Goal: Browse casually: Explore the website without a specific task or goal

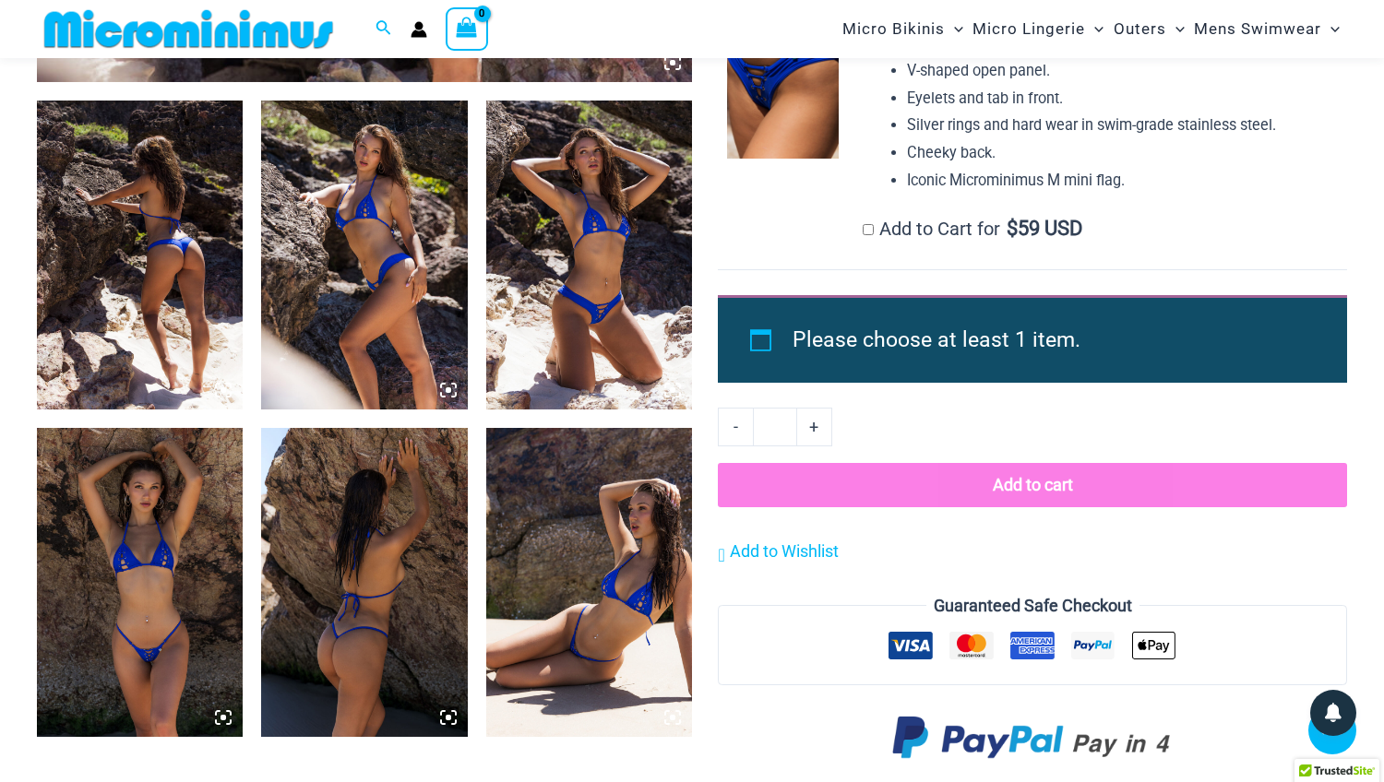
scroll to position [1080, 0]
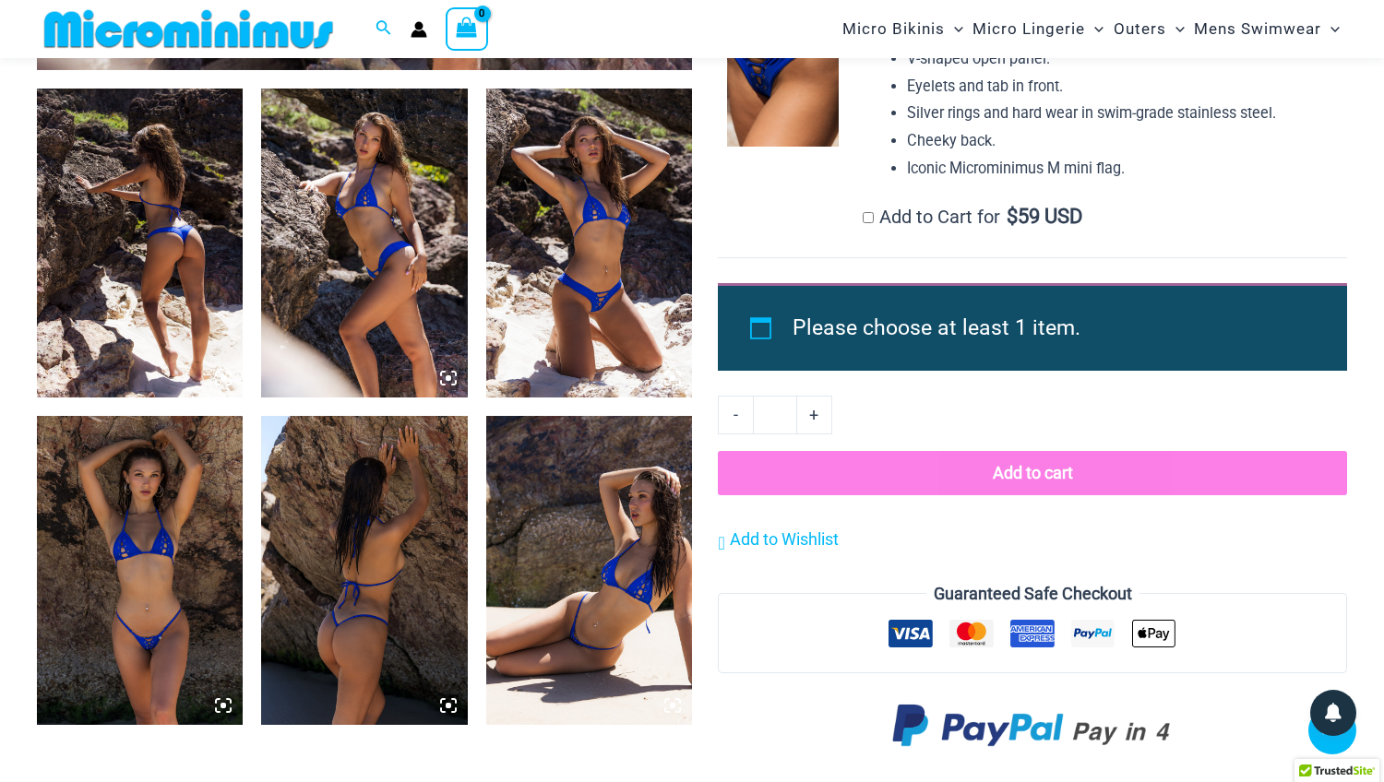
click at [600, 276] on img at bounding box center [589, 243] width 206 height 309
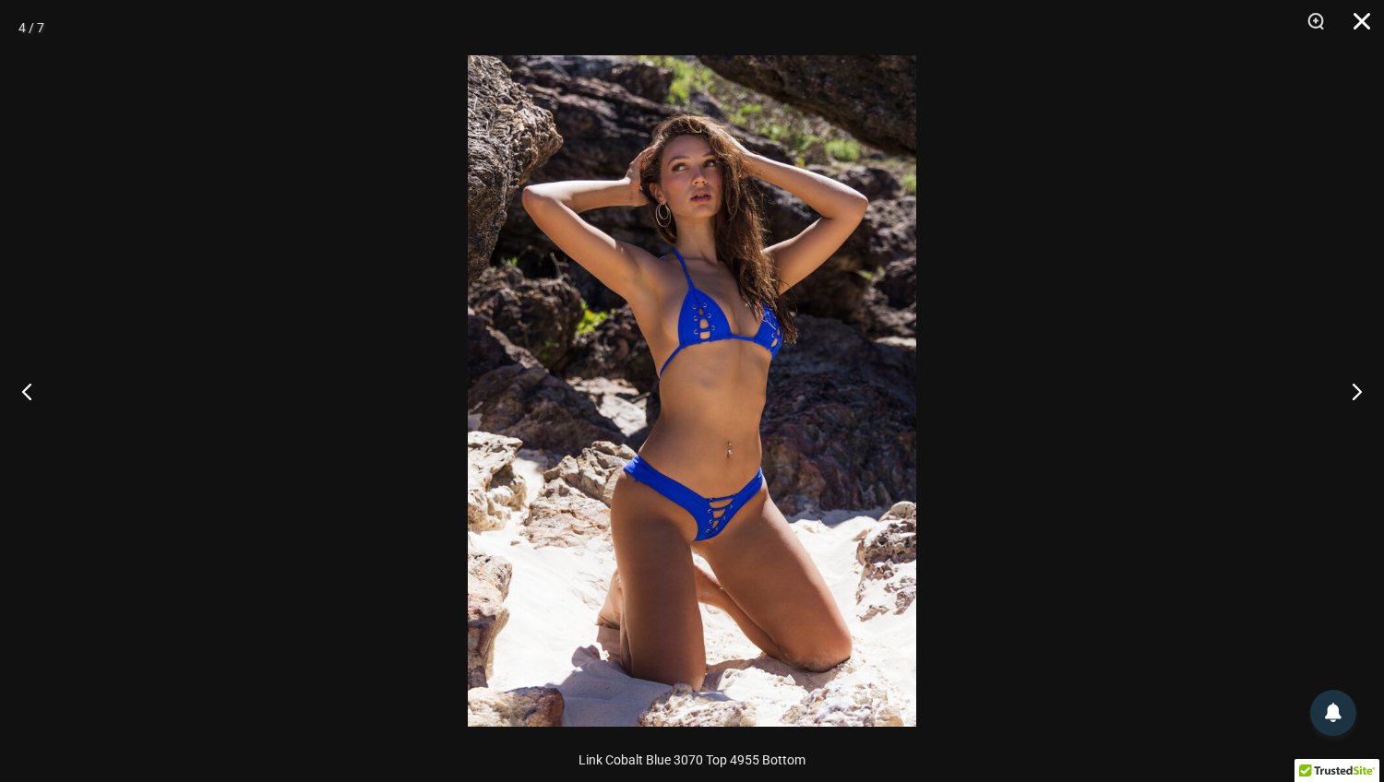
click at [1363, 23] on button "Close" at bounding box center [1355, 27] width 46 height 55
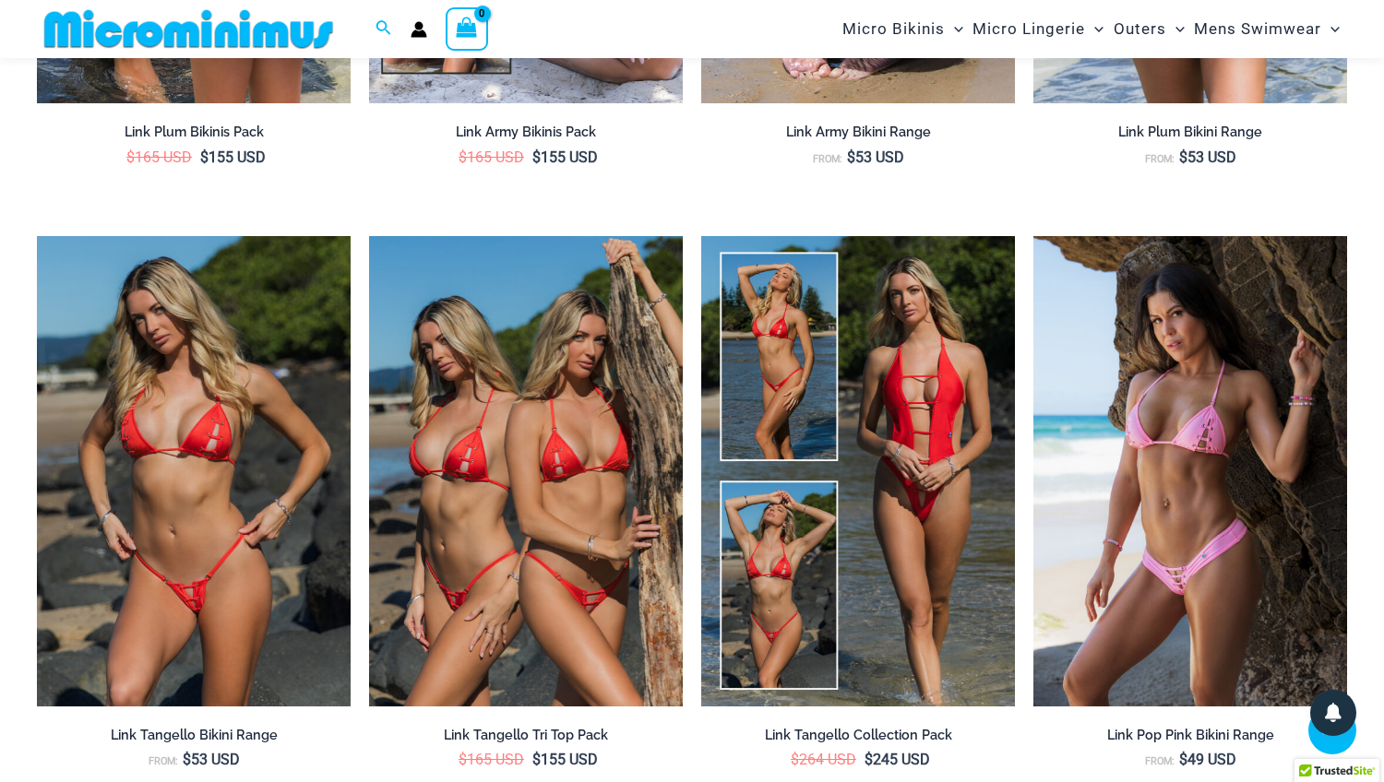
scroll to position [2649, 0]
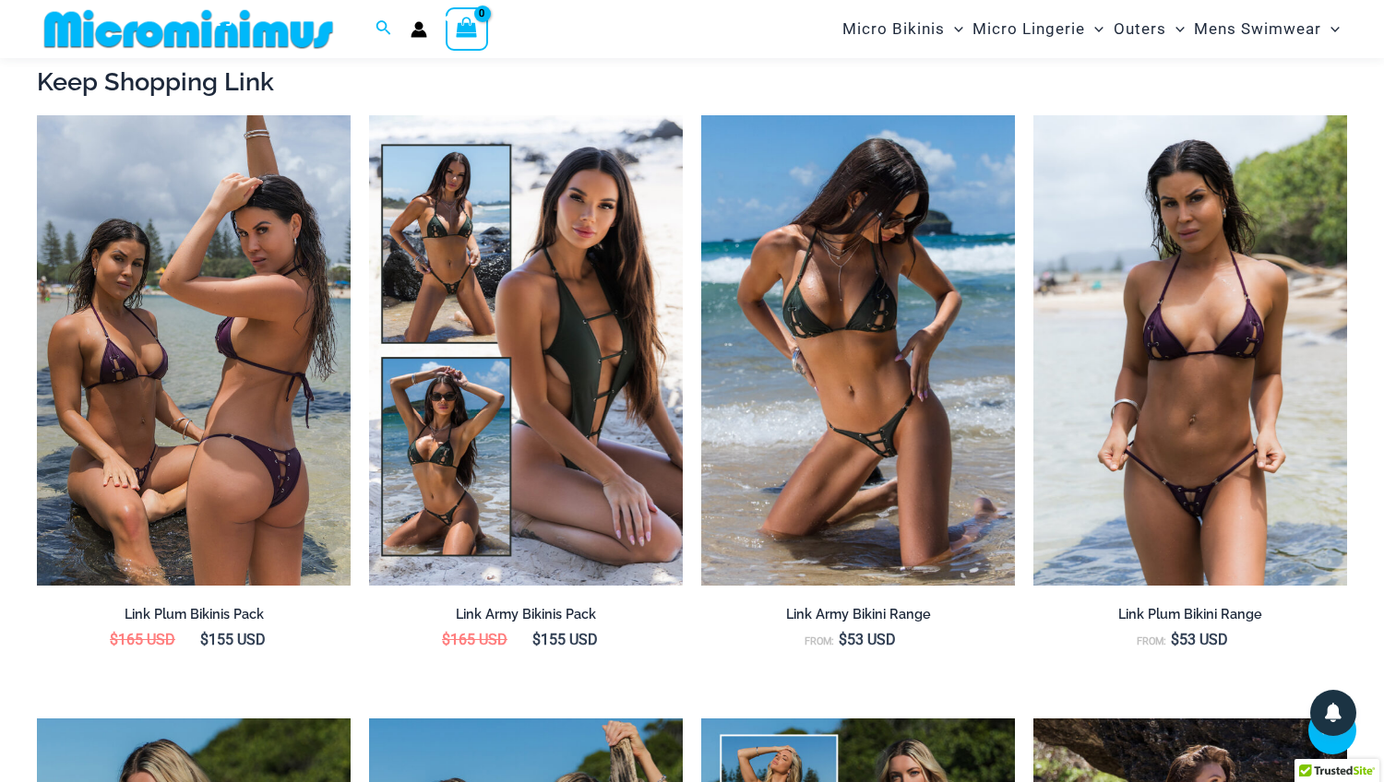
scroll to position [1770, 0]
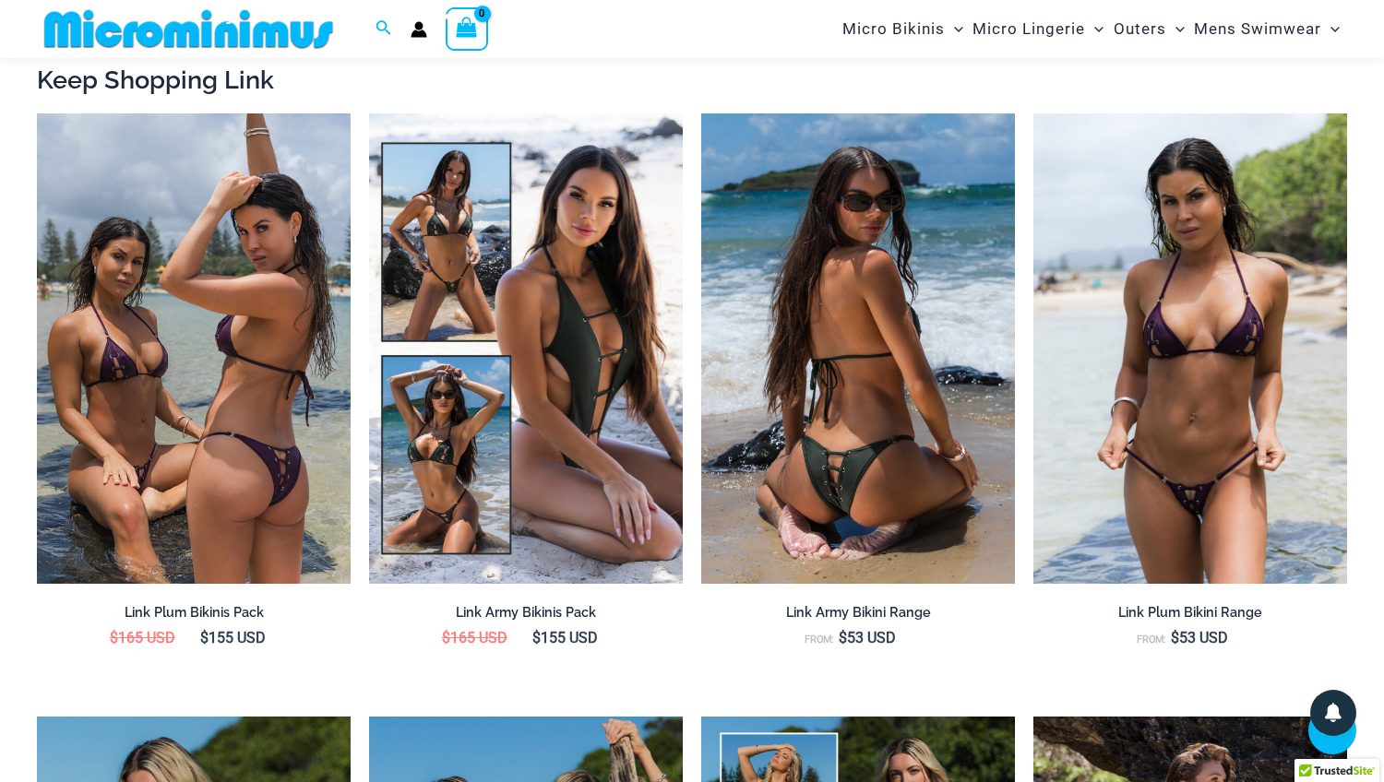
click at [901, 376] on img at bounding box center [858, 348] width 314 height 471
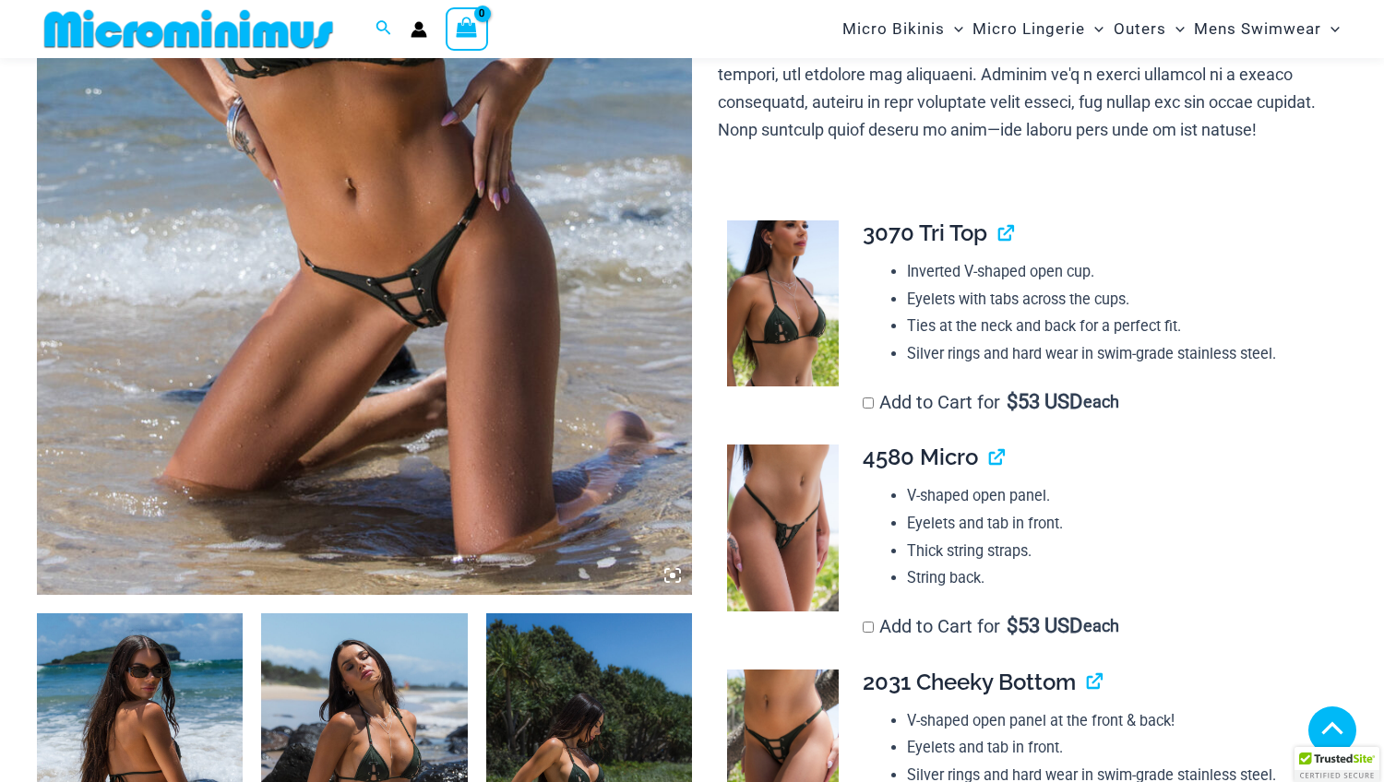
scroll to position [457, 0]
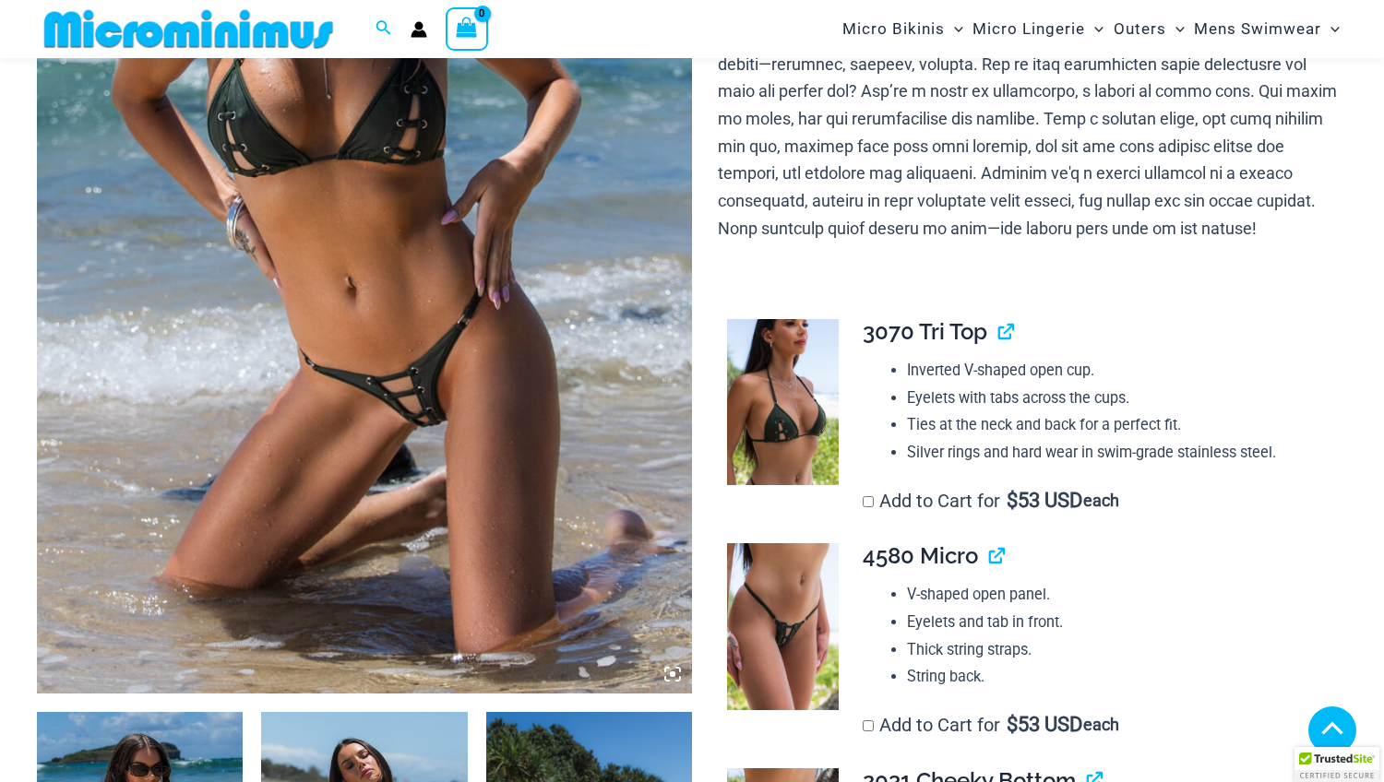
click at [432, 395] on img at bounding box center [364, 202] width 655 height 983
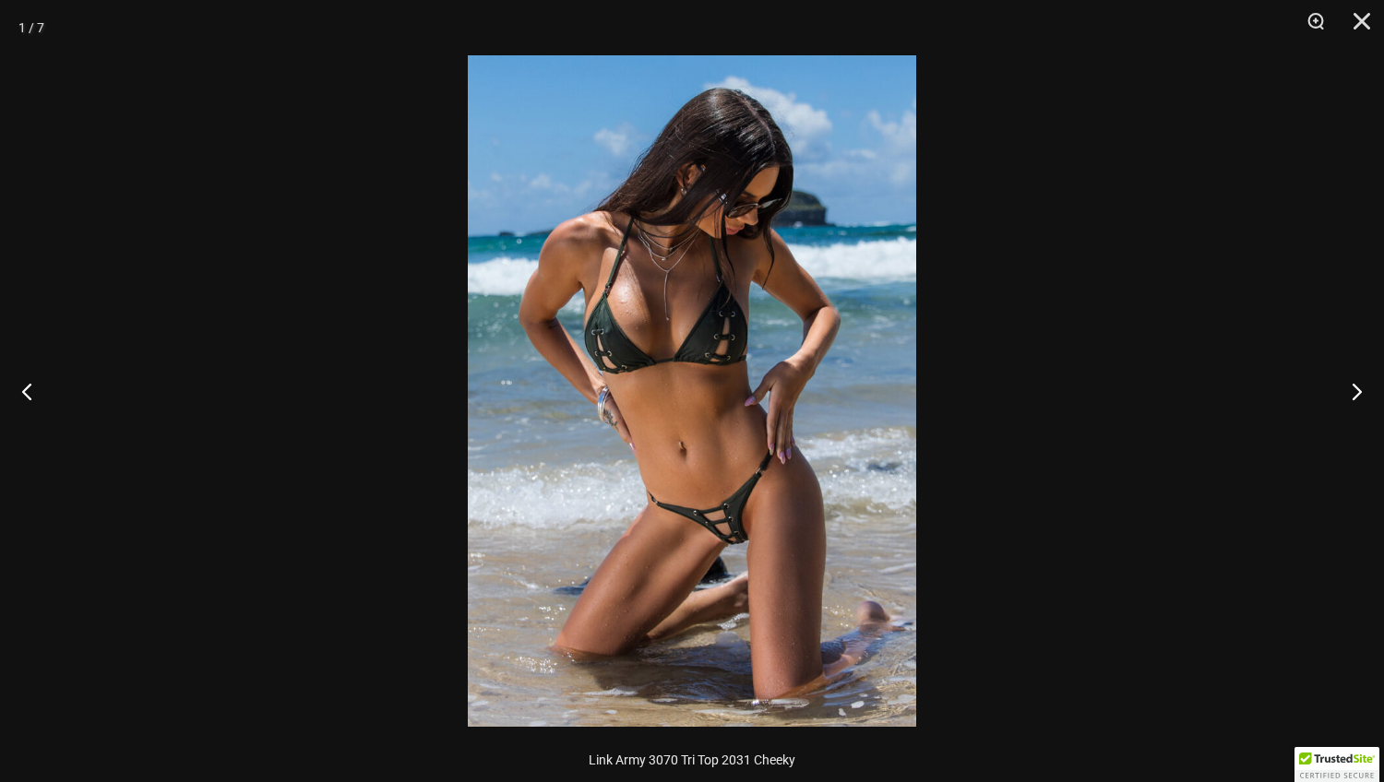
click at [738, 539] on img at bounding box center [692, 391] width 448 height 672
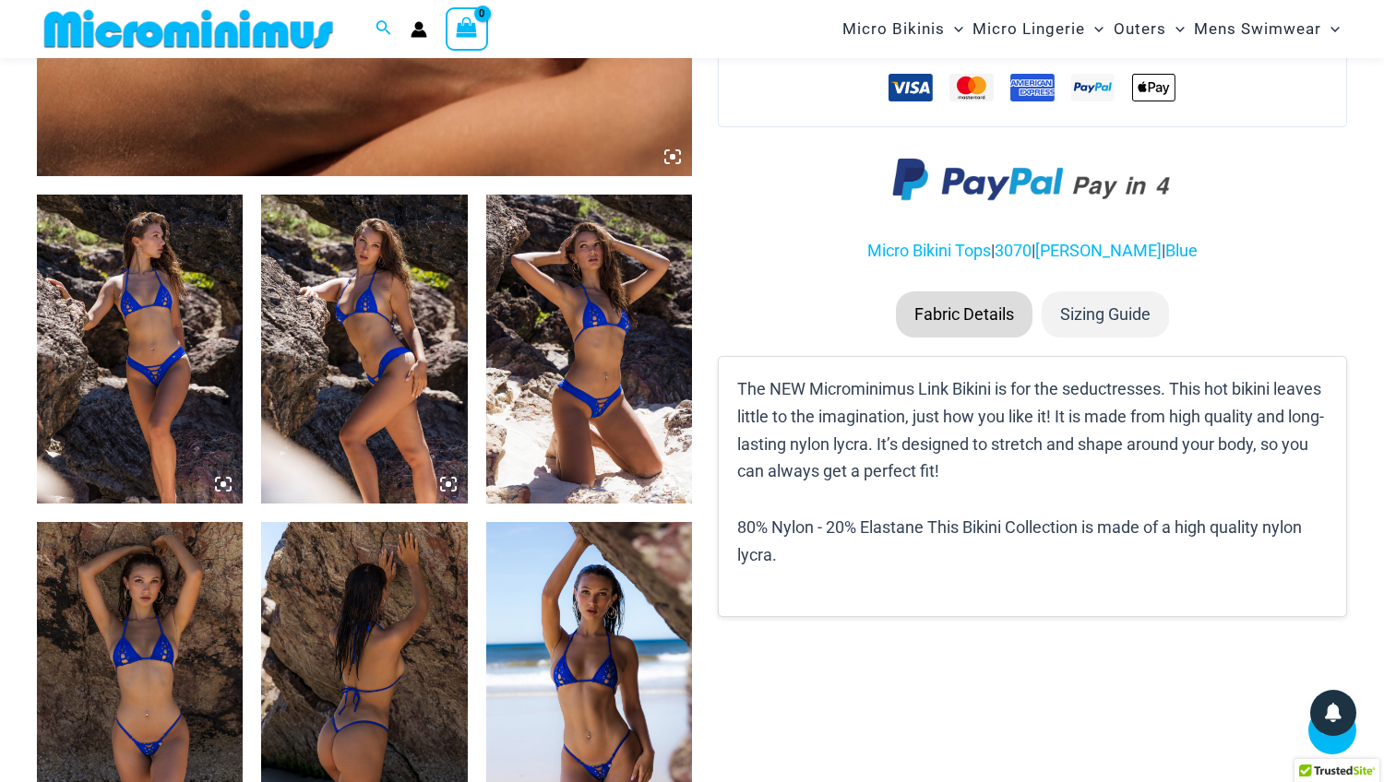
scroll to position [985, 0]
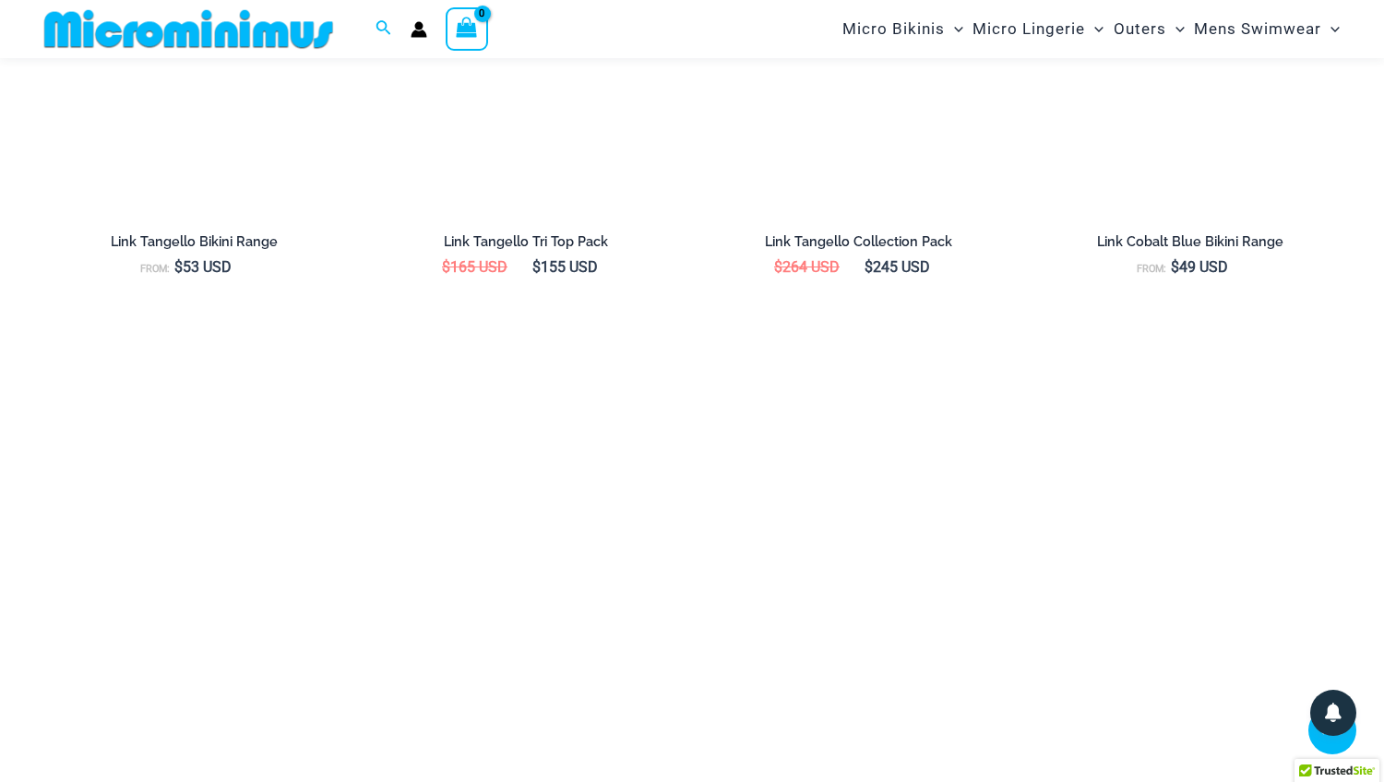
scroll to position [2864, 0]
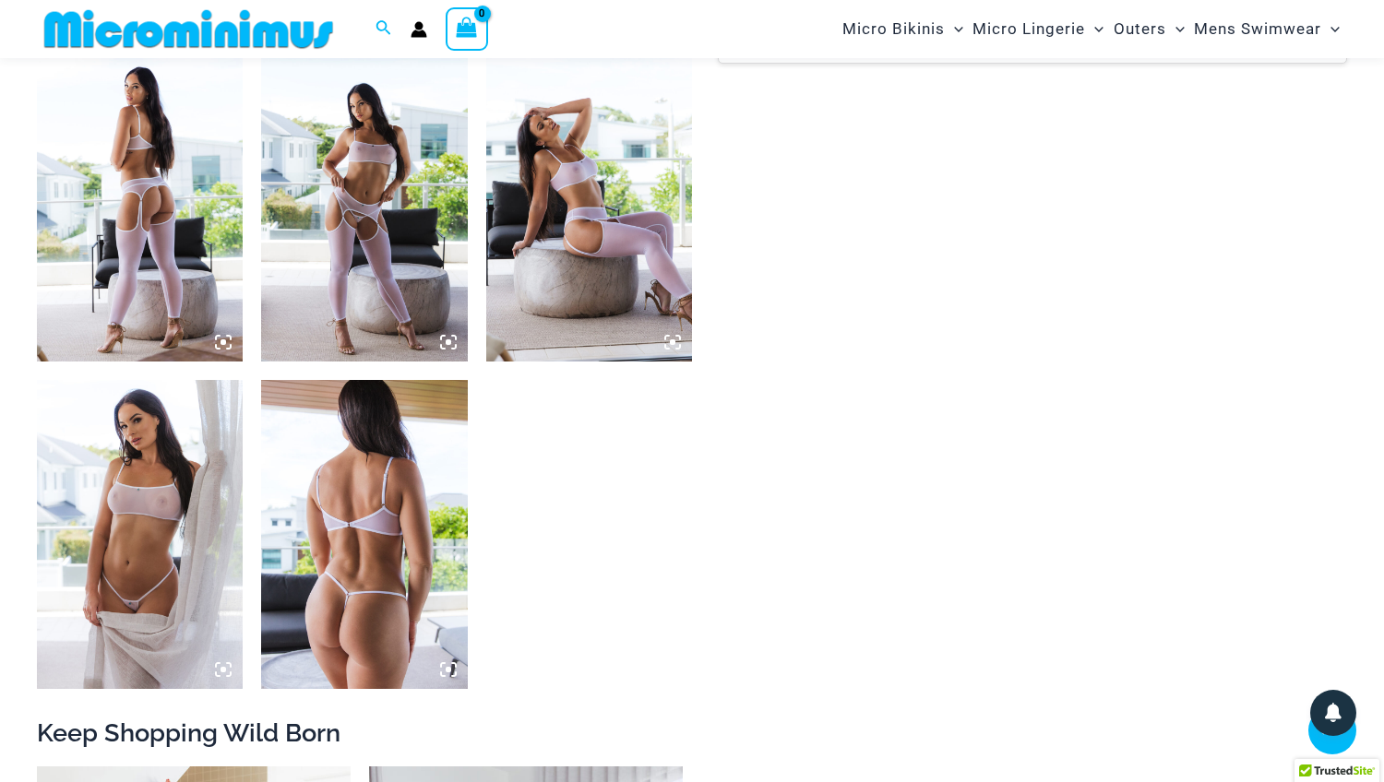
scroll to position [1121, 0]
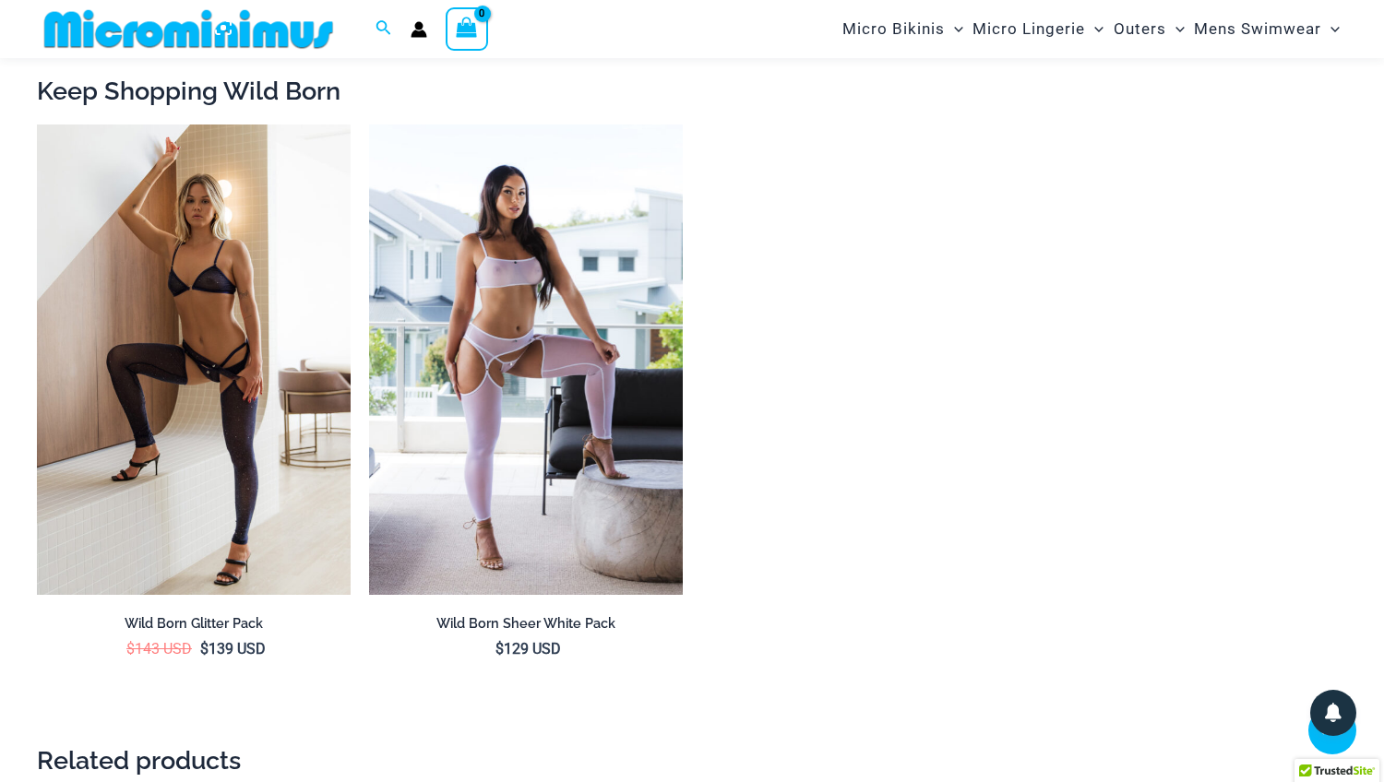
scroll to position [1813, 0]
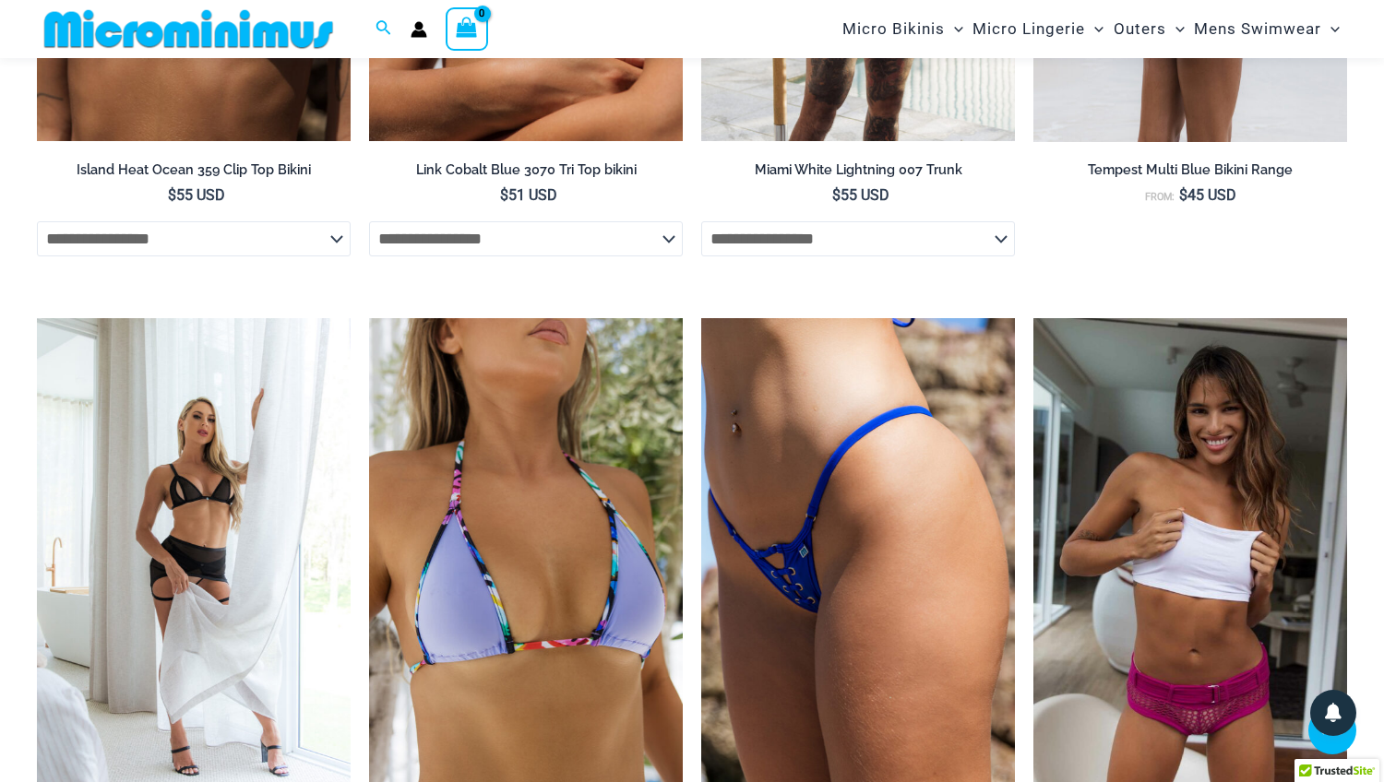
scroll to position [3260, 0]
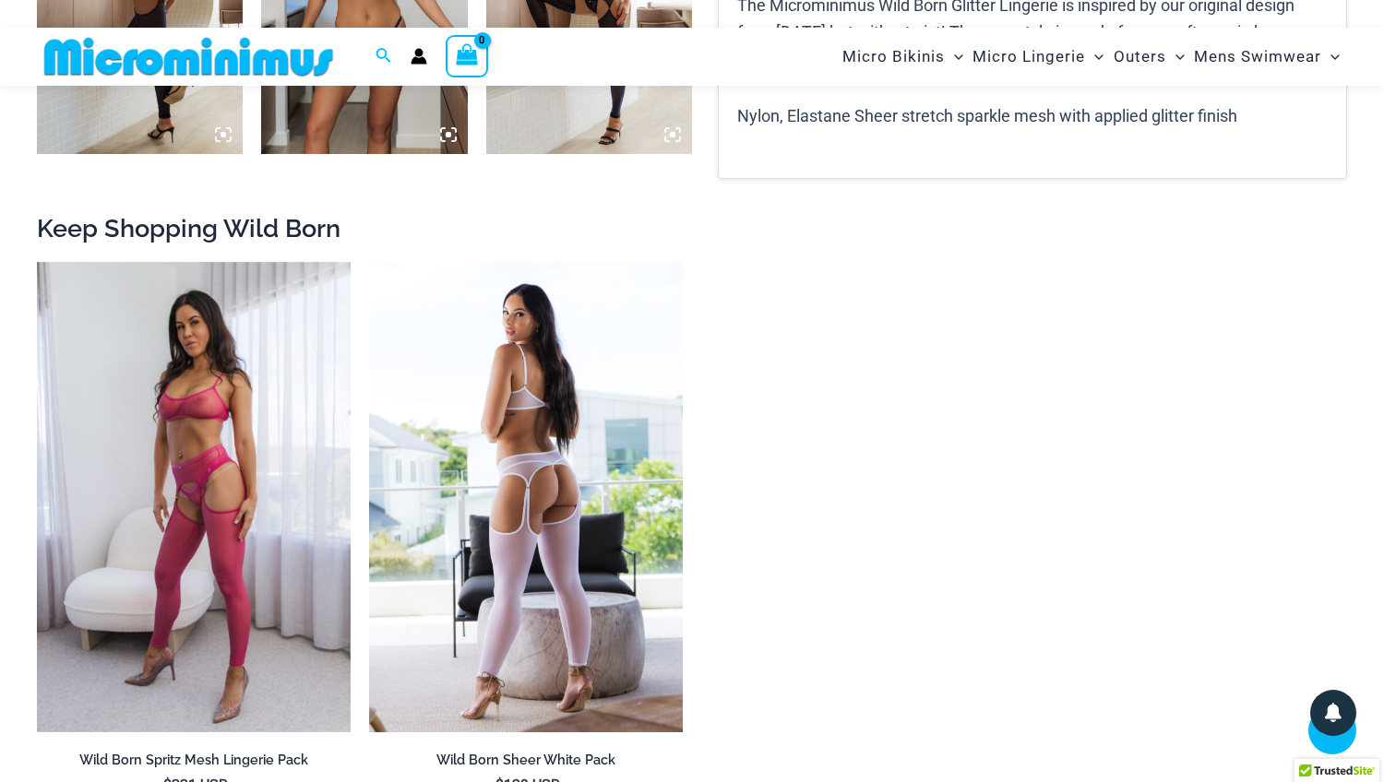
scroll to position [2007, 0]
